Goal: Information Seeking & Learning: Find contact information

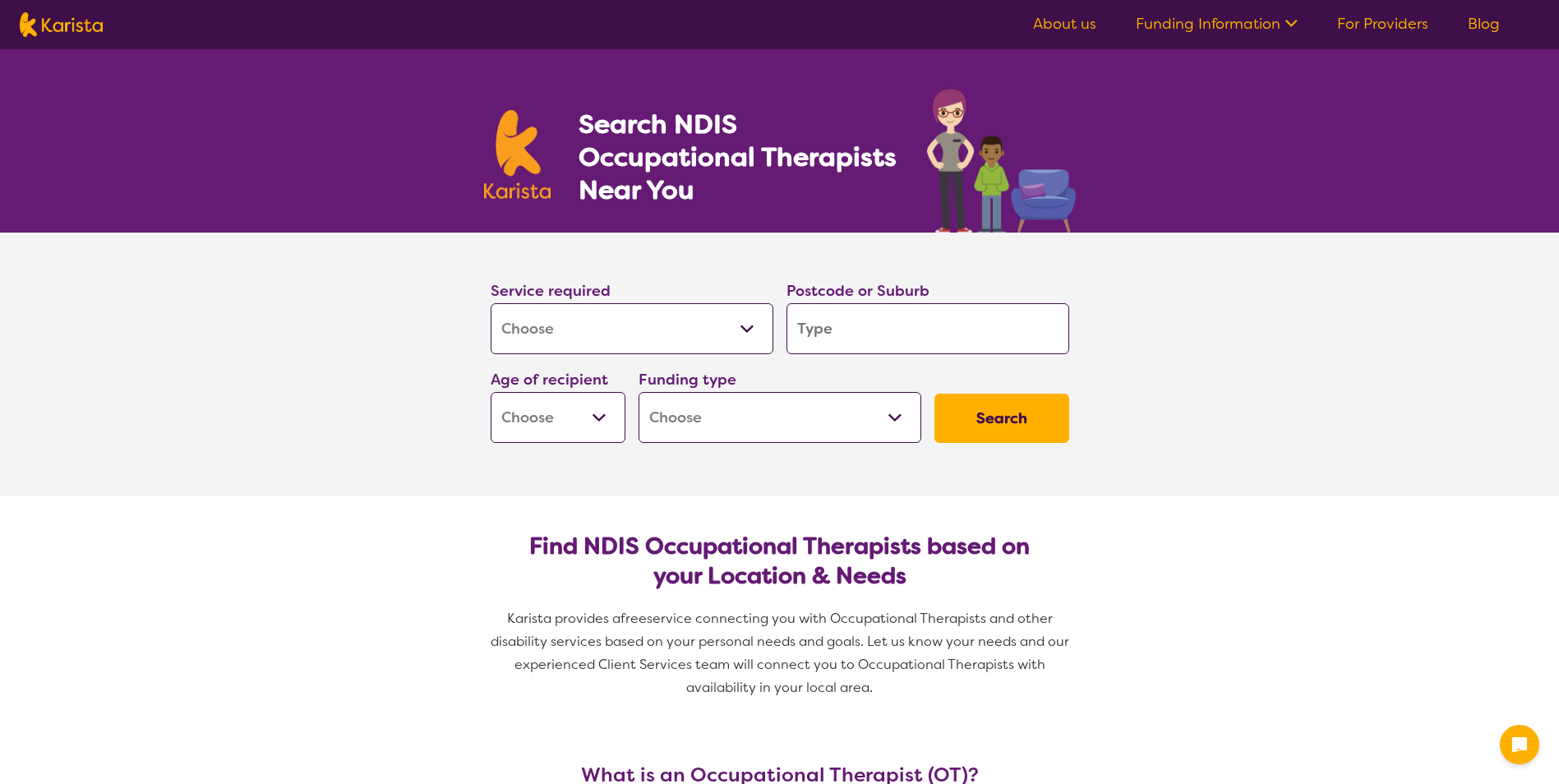
select select "[MEDICAL_DATA]"
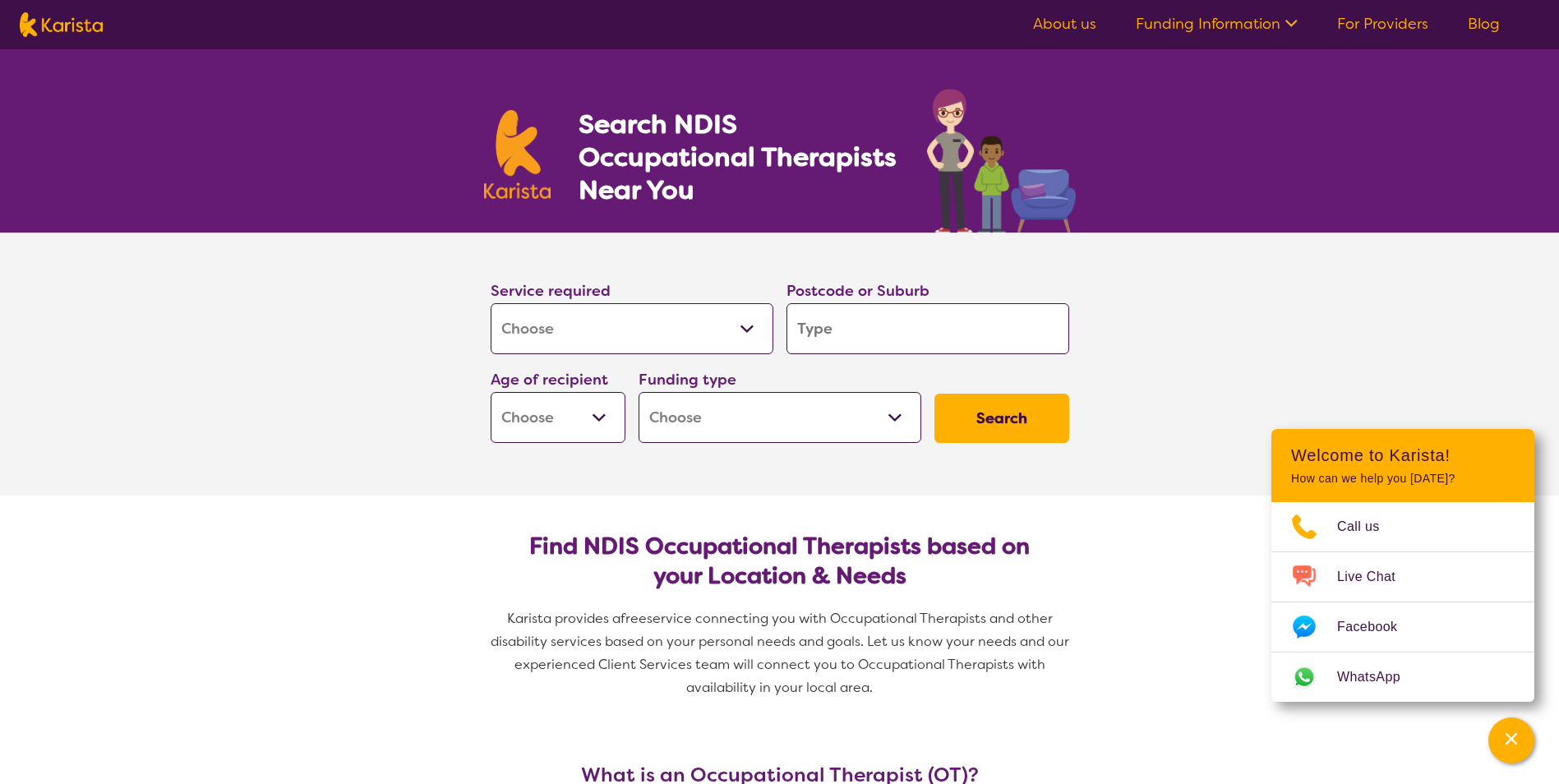
click at [844, 335] on input "search" at bounding box center [927, 329] width 283 height 51
paste input "Satisfaction Score"
type input "Satisfaction Score"
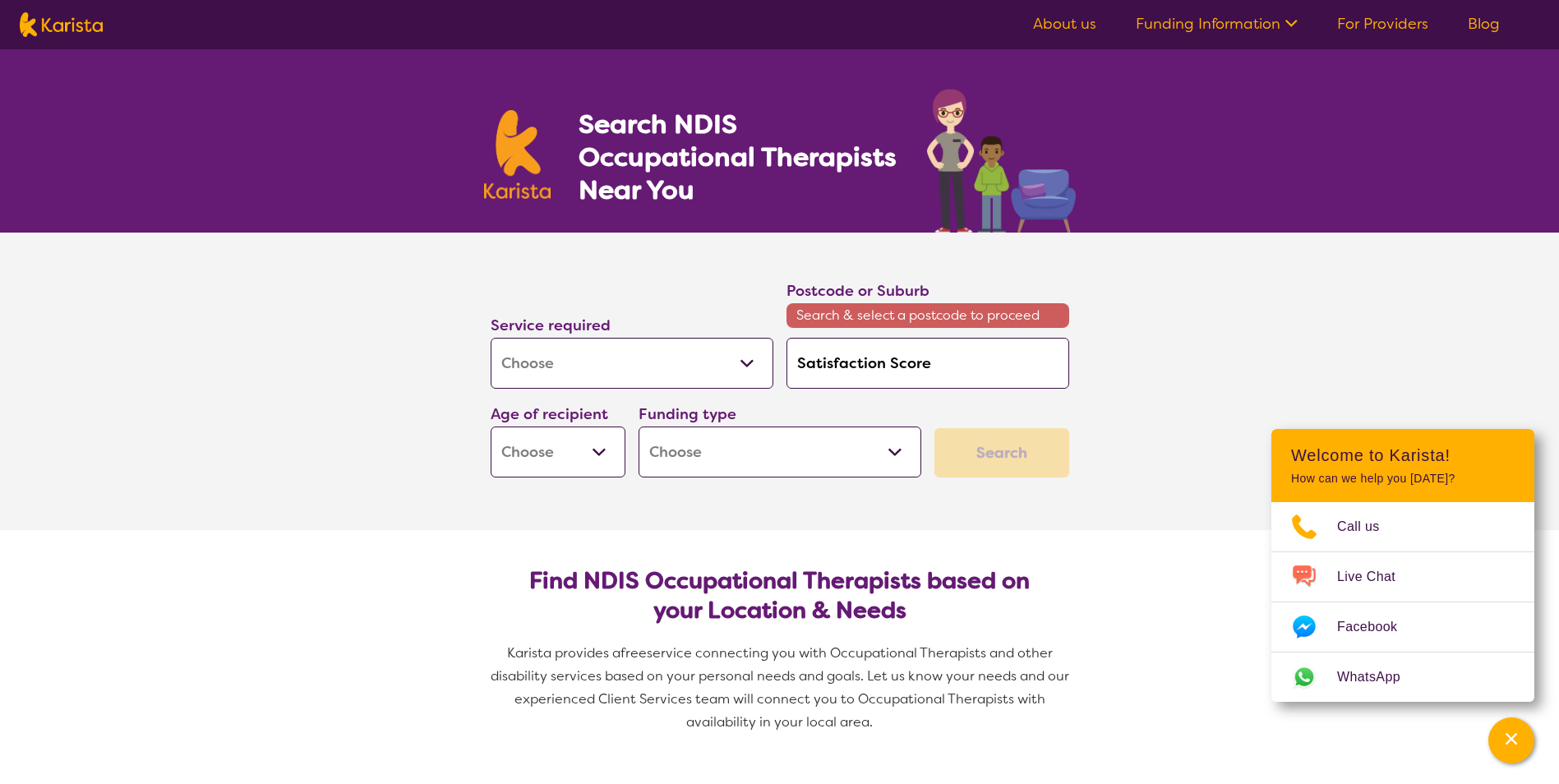
drag, startPoint x: 934, startPoint y: 361, endPoint x: 763, endPoint y: 363, distance: 171.0
click at [763, 363] on div "Service required Allied Health Assistant Assessment ([MEDICAL_DATA] or [MEDICAL…" at bounding box center [780, 377] width 592 height 212
type input "0"
type input "08"
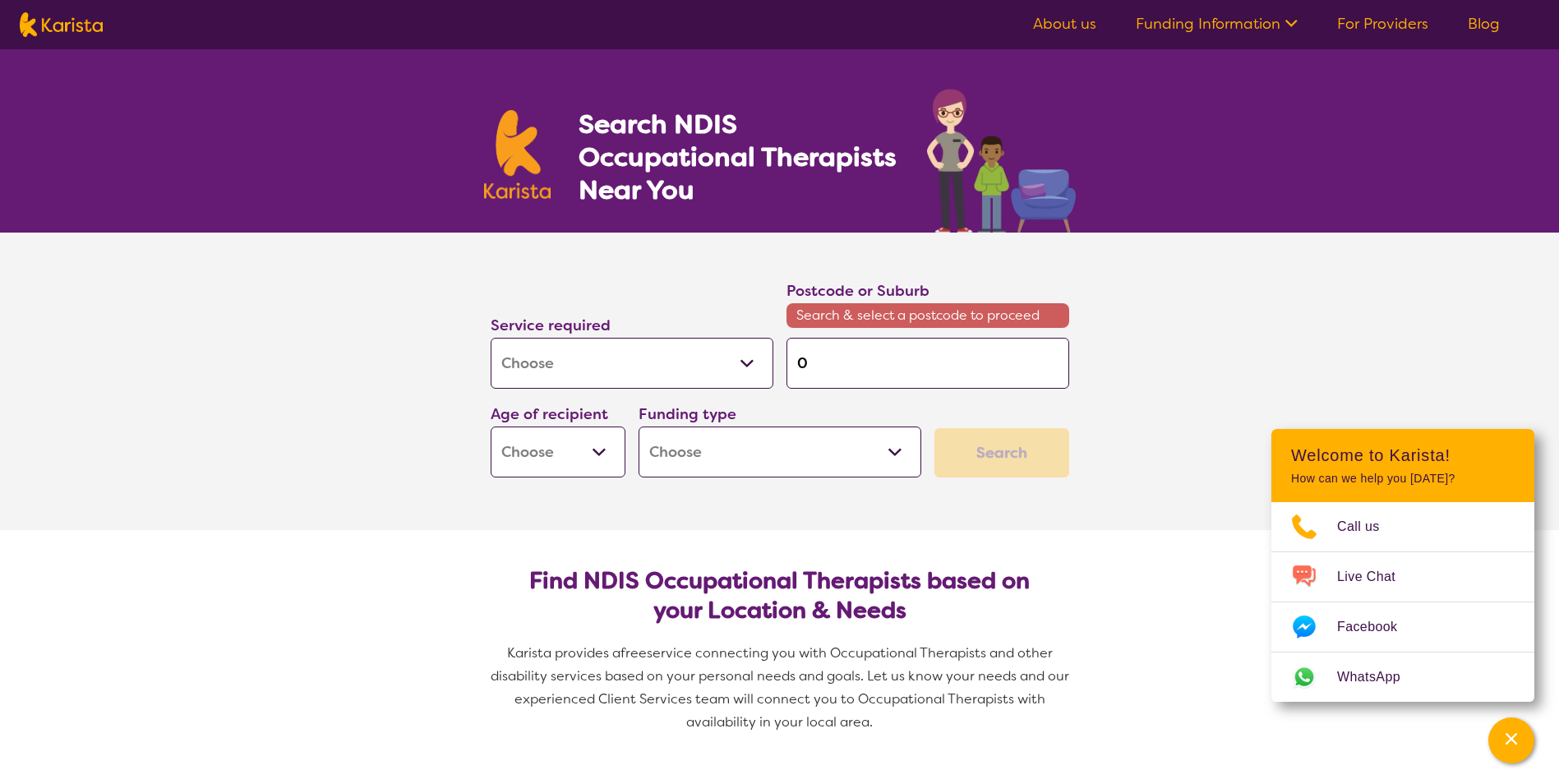
type input "08"
type input "086"
type input "0860"
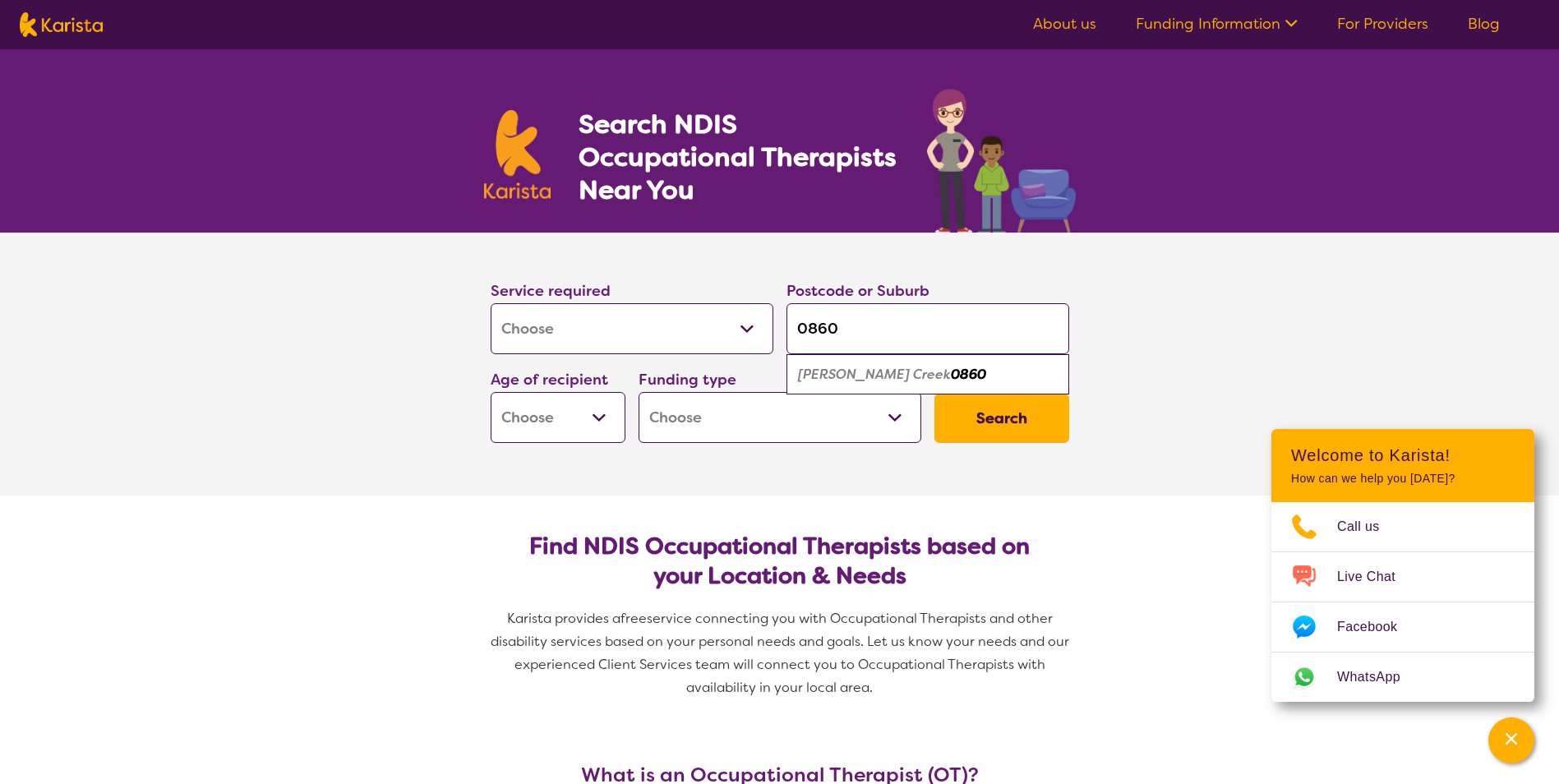
type input "0860"
click at [858, 369] on em "[PERSON_NAME] Creek" at bounding box center [874, 374] width 153 height 18
click at [846, 335] on input "0860" at bounding box center [927, 329] width 283 height 51
click at [547, 422] on select "Early Childhood - 0 to 9 Child - 10 to 11 Adolescent - 12 to 17 Adult - 18 to 6…" at bounding box center [558, 418] width 135 height 51
select select "EC"
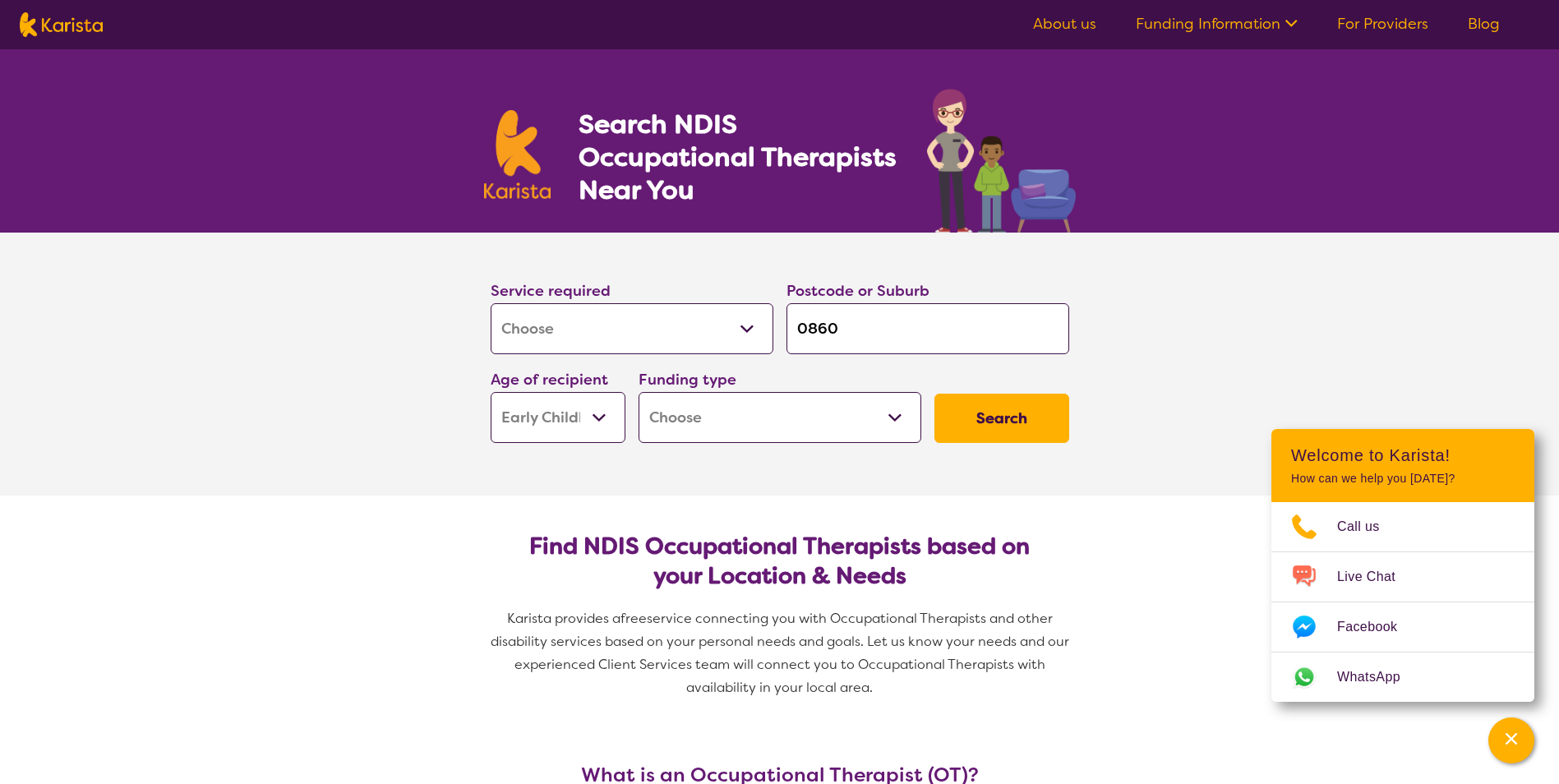
click at [491, 392] on select "Early Childhood - 0 to 9 Child - 10 to 11 Adolescent - 12 to 17 Adult - 18 to 6…" at bounding box center [558, 418] width 135 height 51
select select "EC"
click at [900, 412] on select "Home Care Package (HCP) National Disability Insurance Scheme (NDIS) I don't know" at bounding box center [780, 418] width 283 height 51
select select "NDIS"
click at [639, 392] on select "Home Care Package (HCP) National Disability Insurance Scheme (NDIS) I don't know" at bounding box center [780, 418] width 283 height 51
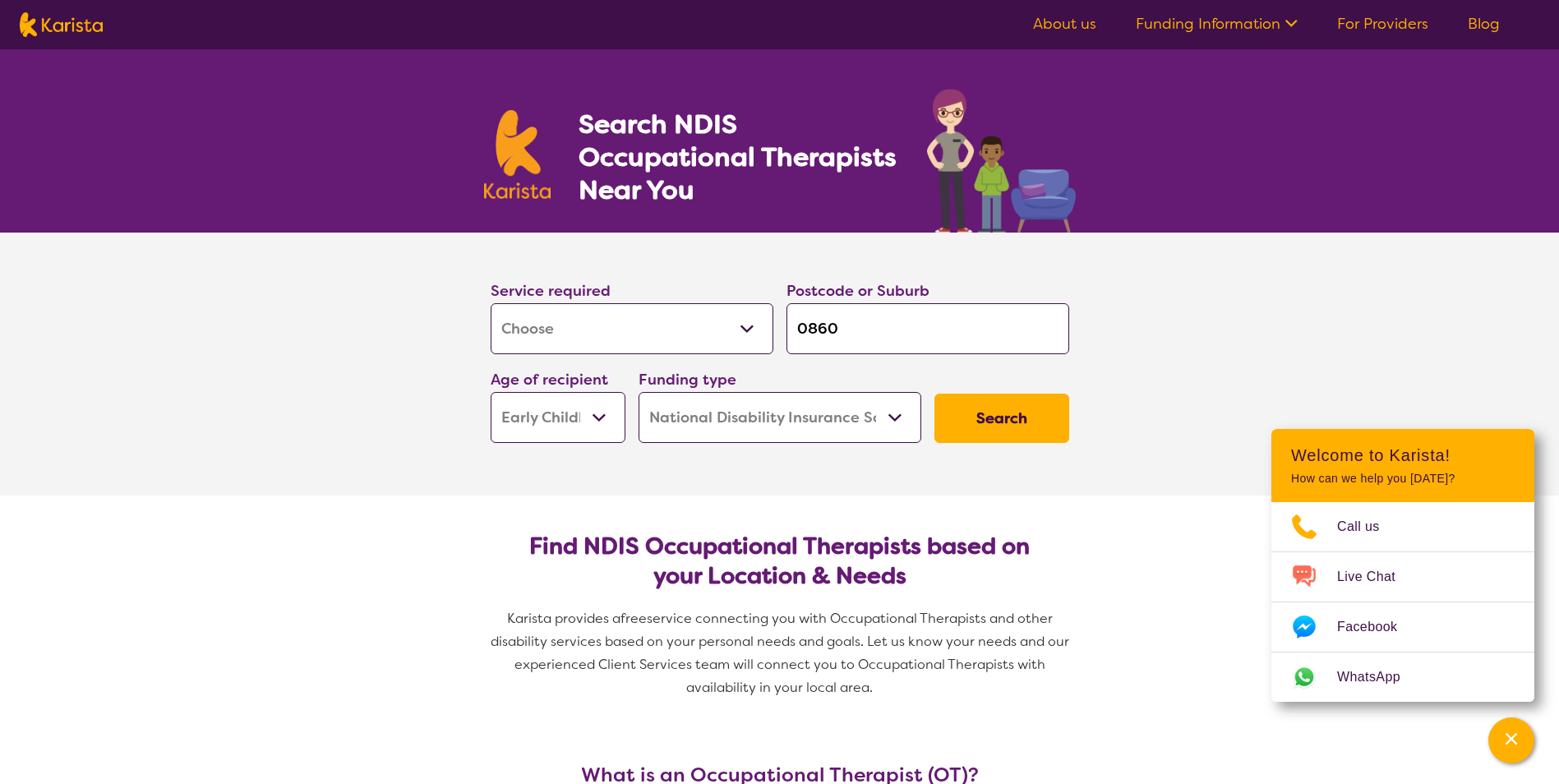
select select "NDIS"
click at [1017, 406] on button "Search" at bounding box center [1001, 419] width 135 height 49
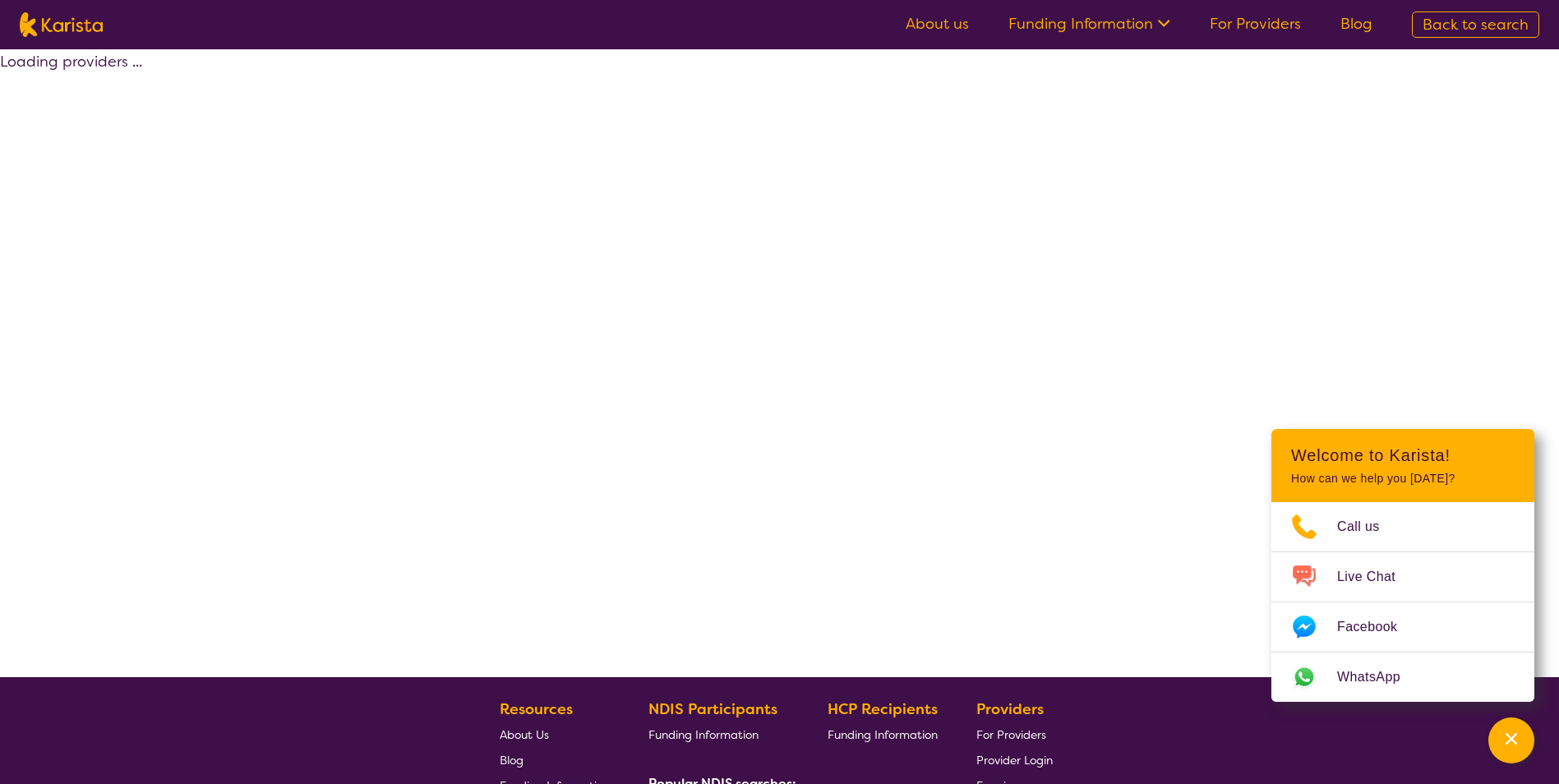
select select "by_score"
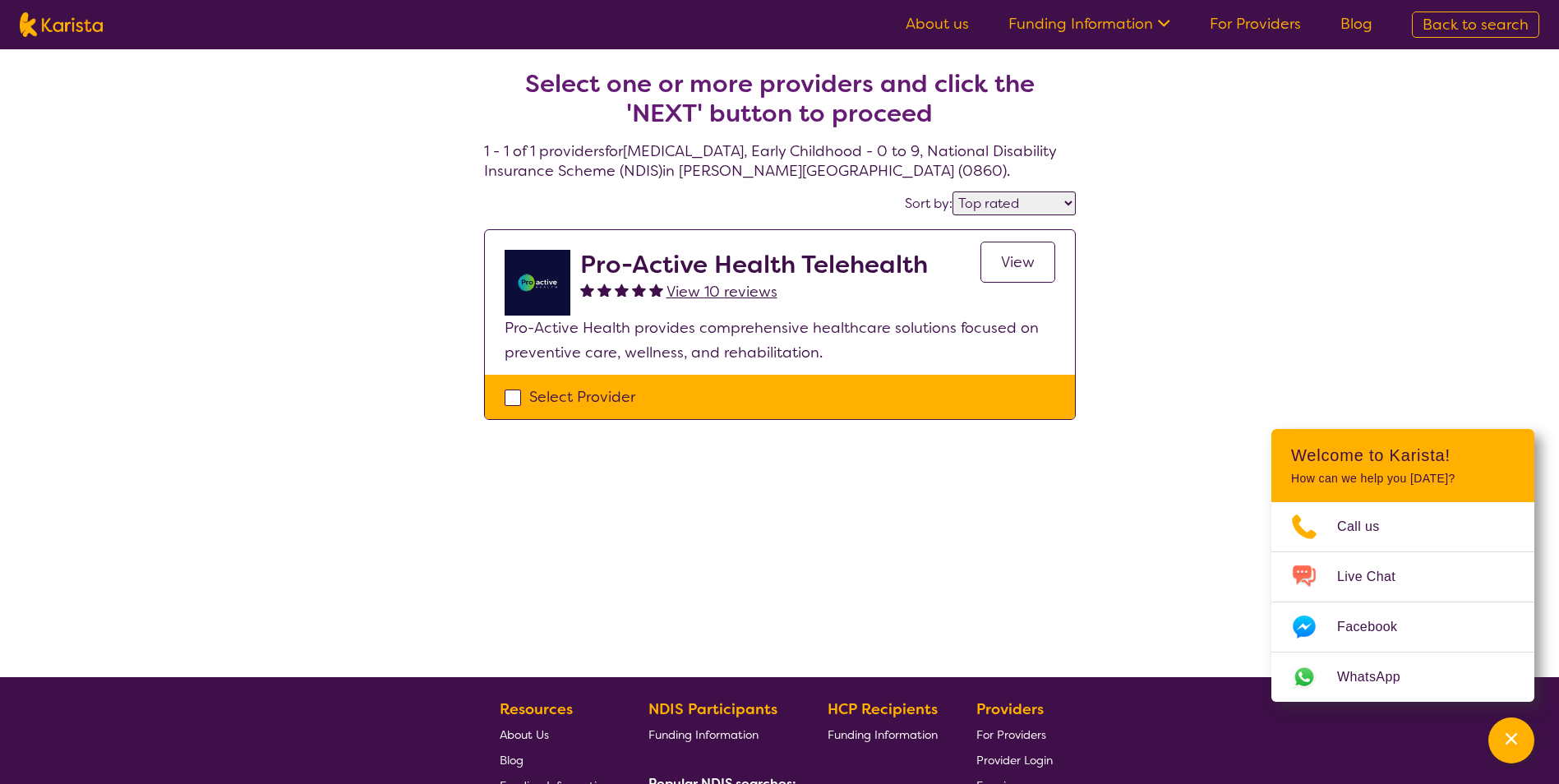
click at [994, 260] on link "View" at bounding box center [1018, 262] width 75 height 41
